Goal: Transaction & Acquisition: Register for event/course

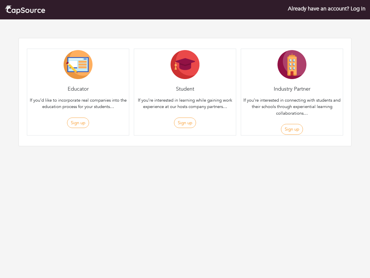
click at [185, 82] on div "Student If you’re interested in learning while gaining work experience at our h…" at bounding box center [185, 92] width 102 height 87
click at [78, 123] on button "Sign up" at bounding box center [78, 122] width 22 height 11
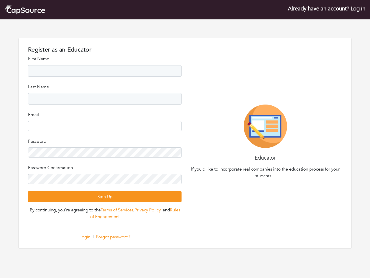
click at [185, 123] on div "Register as an Educator Register as an Student Register as an Company First Nam…" at bounding box center [105, 143] width 161 height 194
click at [292, 129] on div "Educator If you’d like to incorporate real companies into the education process…" at bounding box center [265, 142] width 161 height 77
